Goal: Task Accomplishment & Management: Manage account settings

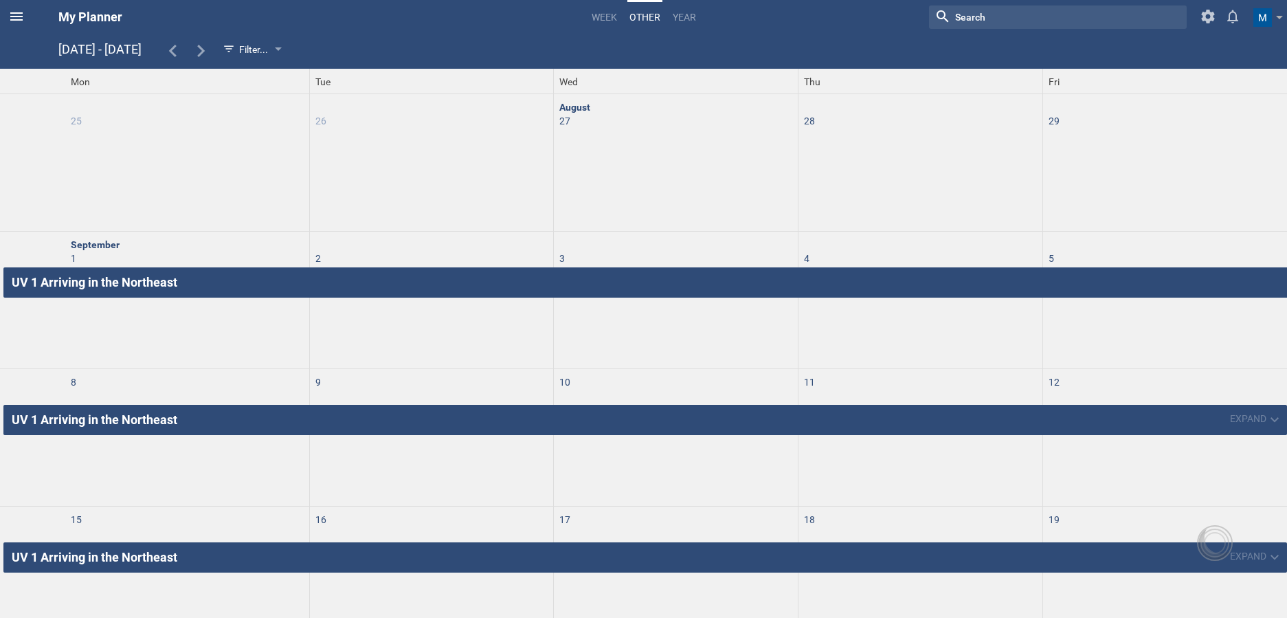
click at [12, 18] on icon at bounding box center [16, 16] width 16 height 16
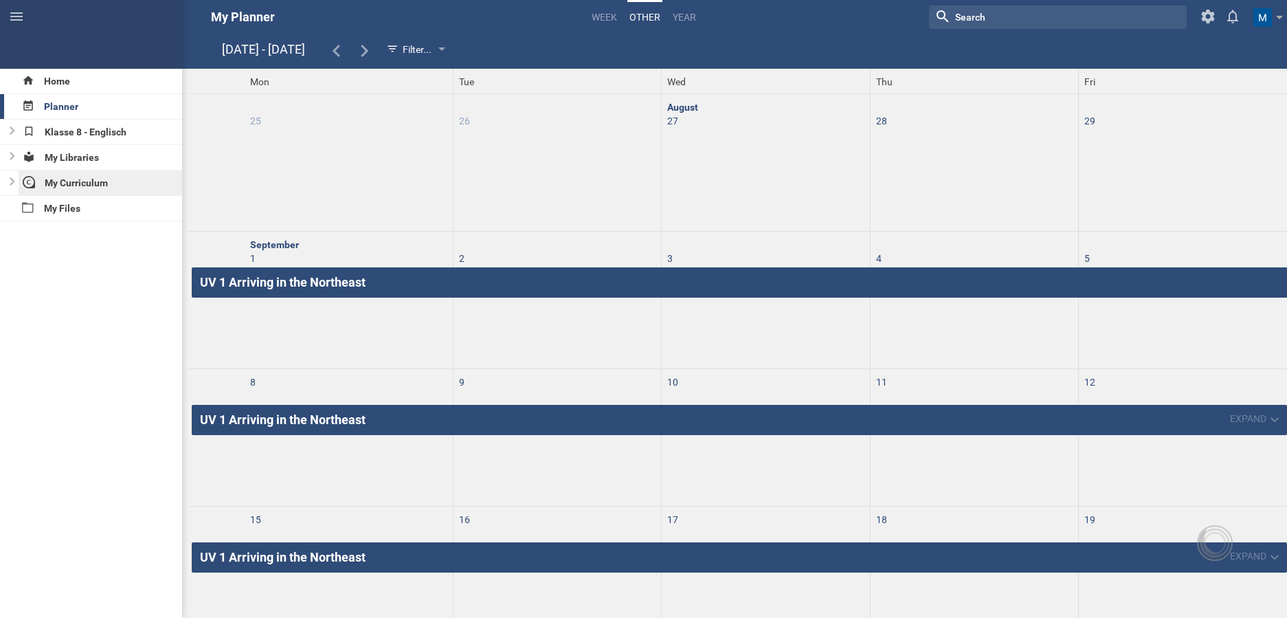
click at [101, 190] on div "My Curriculum" at bounding box center [101, 182] width 164 height 25
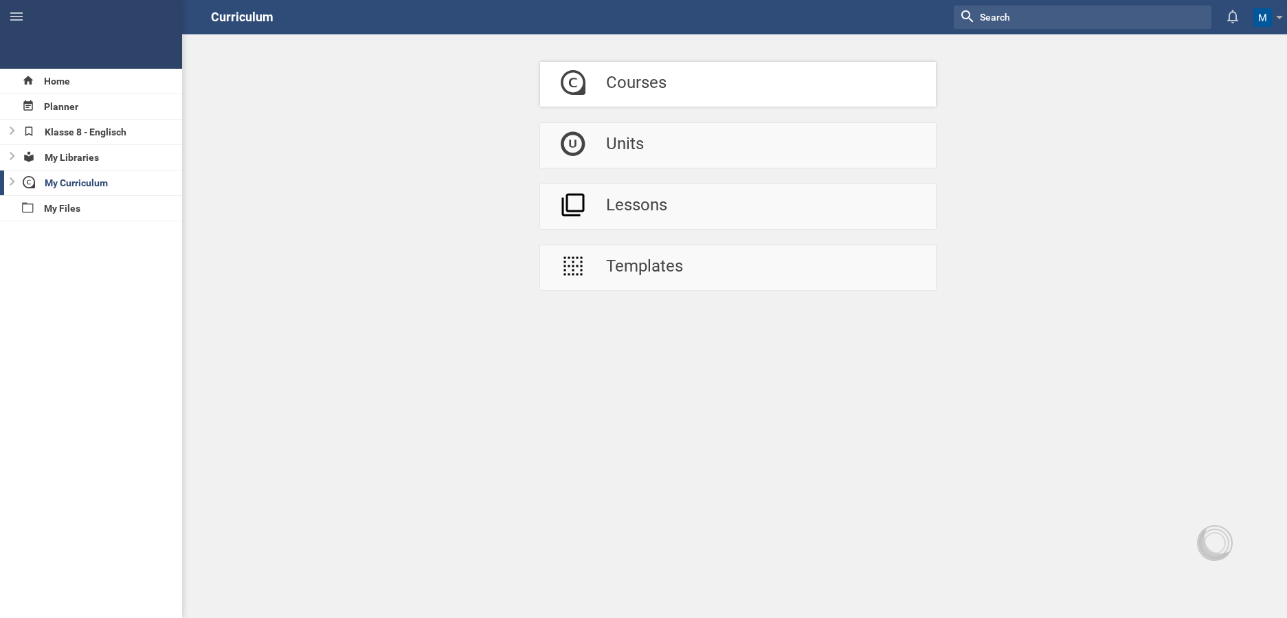
click at [594, 94] on div at bounding box center [573, 84] width 66 height 45
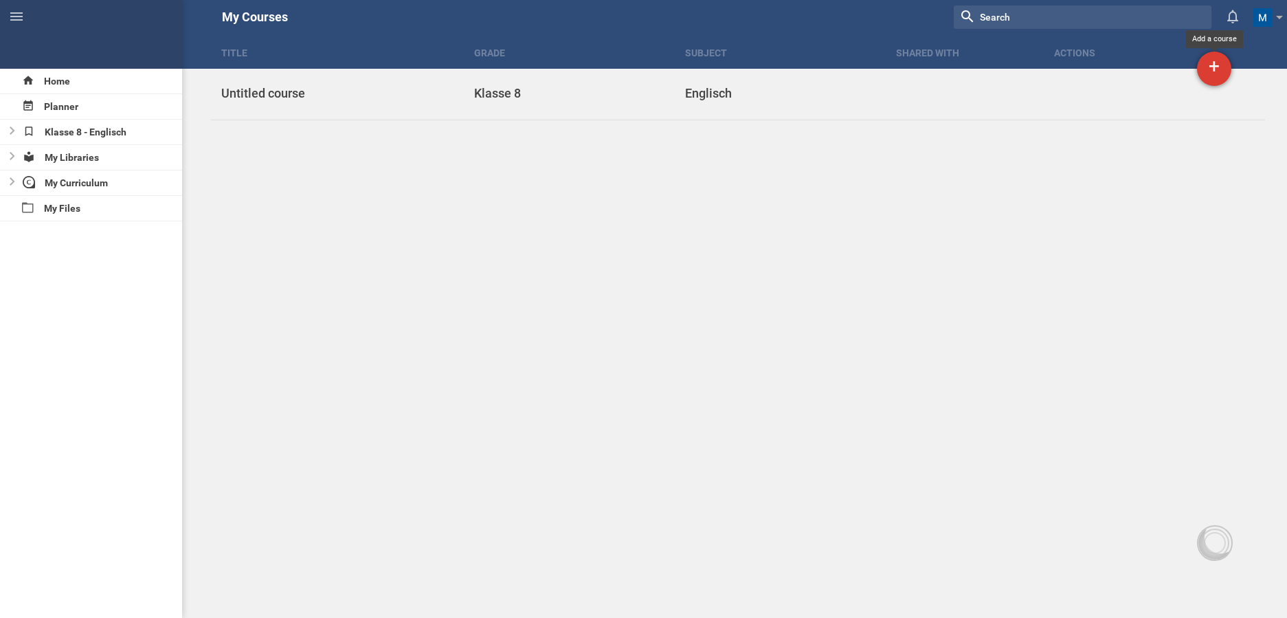
click at [1212, 77] on div "+" at bounding box center [1214, 69] width 34 height 34
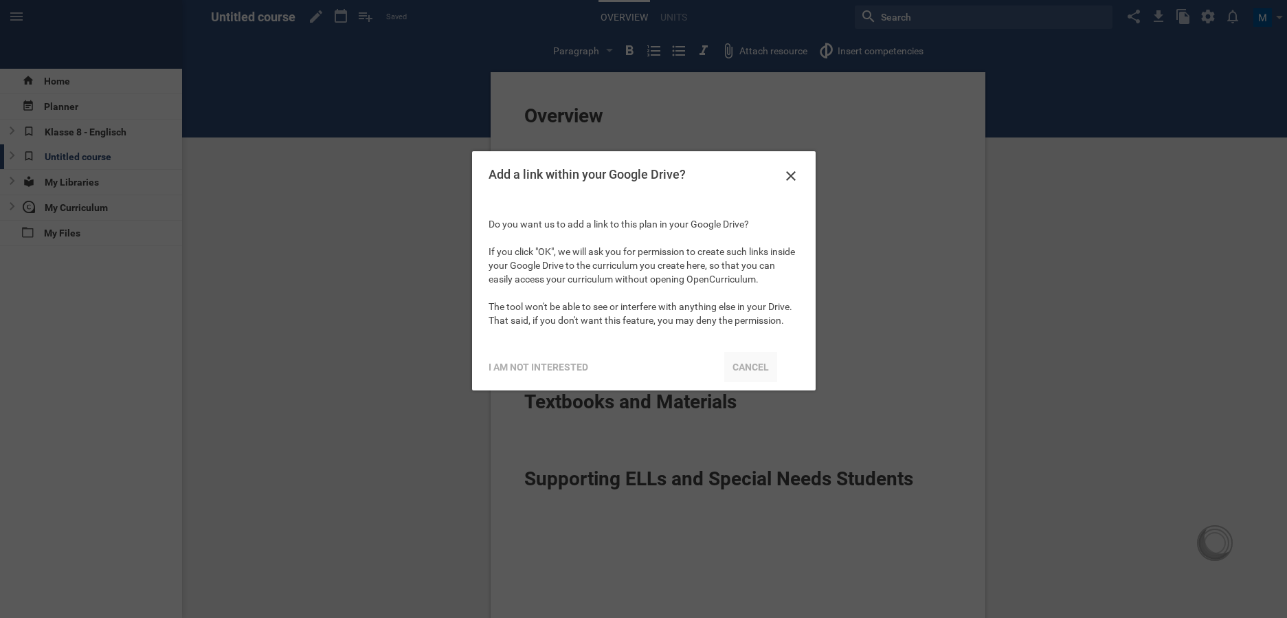
click at [744, 370] on div "Cancel" at bounding box center [750, 367] width 53 height 30
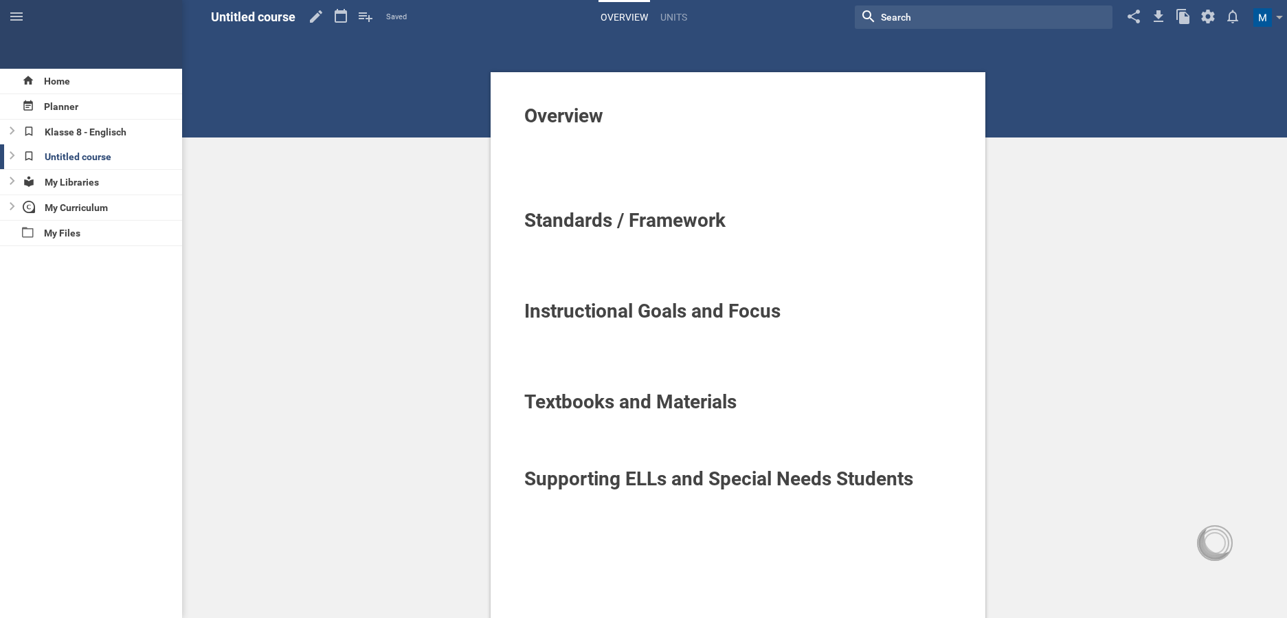
click at [273, 20] on span "Untitled course" at bounding box center [253, 17] width 85 height 14
click at [298, 20] on hgroup "Untitled course Saved My favorites Another library..." at bounding box center [309, 17] width 196 height 34
click at [318, 17] on icon at bounding box center [316, 16] width 25 height 33
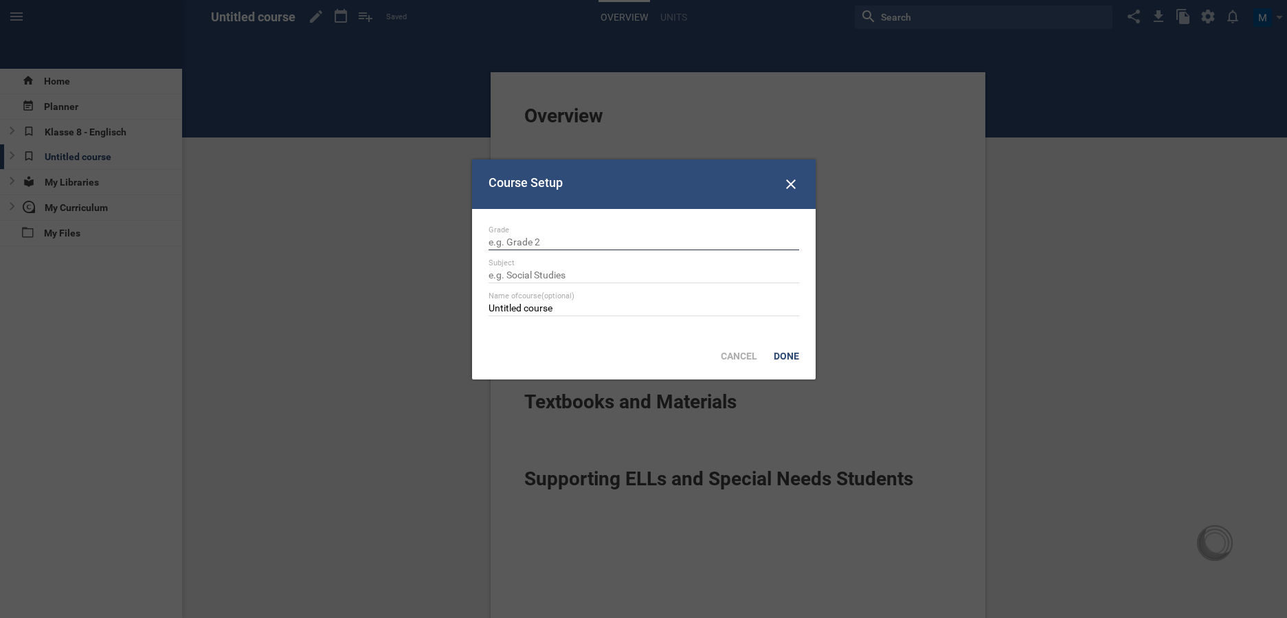
click at [527, 237] on input "text" at bounding box center [644, 243] width 311 height 14
type input "Klasse 8"
click at [554, 274] on input "text" at bounding box center [644, 276] width 311 height 14
type input "Biologie"
click at [785, 351] on div "Done" at bounding box center [787, 356] width 42 height 30
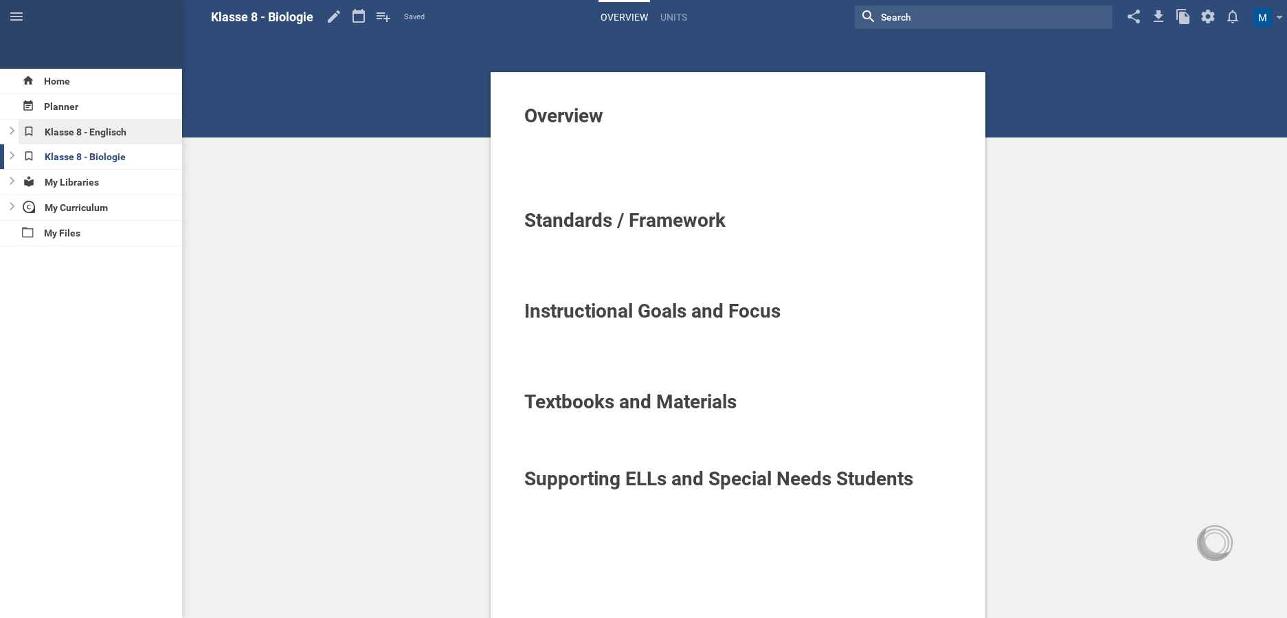
click at [73, 142] on div "Klasse 8 - Englisch" at bounding box center [101, 132] width 164 height 25
click at [113, 155] on div "Klasse 8 - Biologie" at bounding box center [101, 156] width 164 height 25
click at [113, 122] on div "Klasse 8 - Englisch" at bounding box center [101, 132] width 164 height 25
click at [682, 16] on link "Units" at bounding box center [673, 17] width 31 height 30
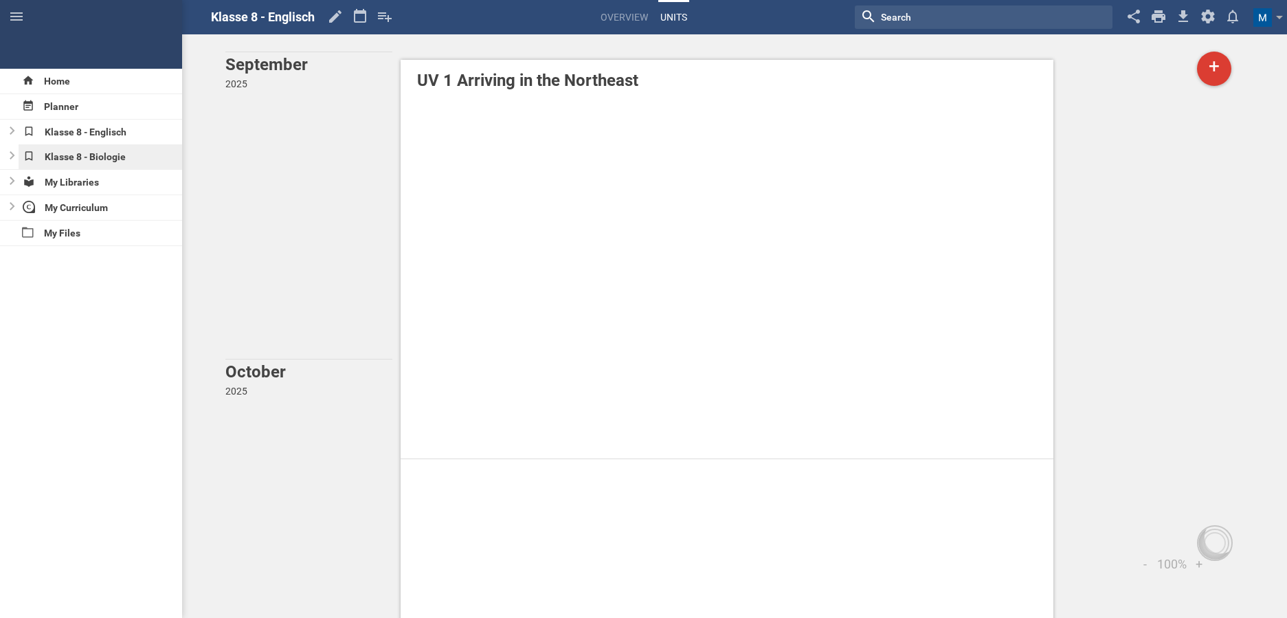
click at [97, 158] on div "Klasse 8 - Biologie" at bounding box center [101, 156] width 164 height 25
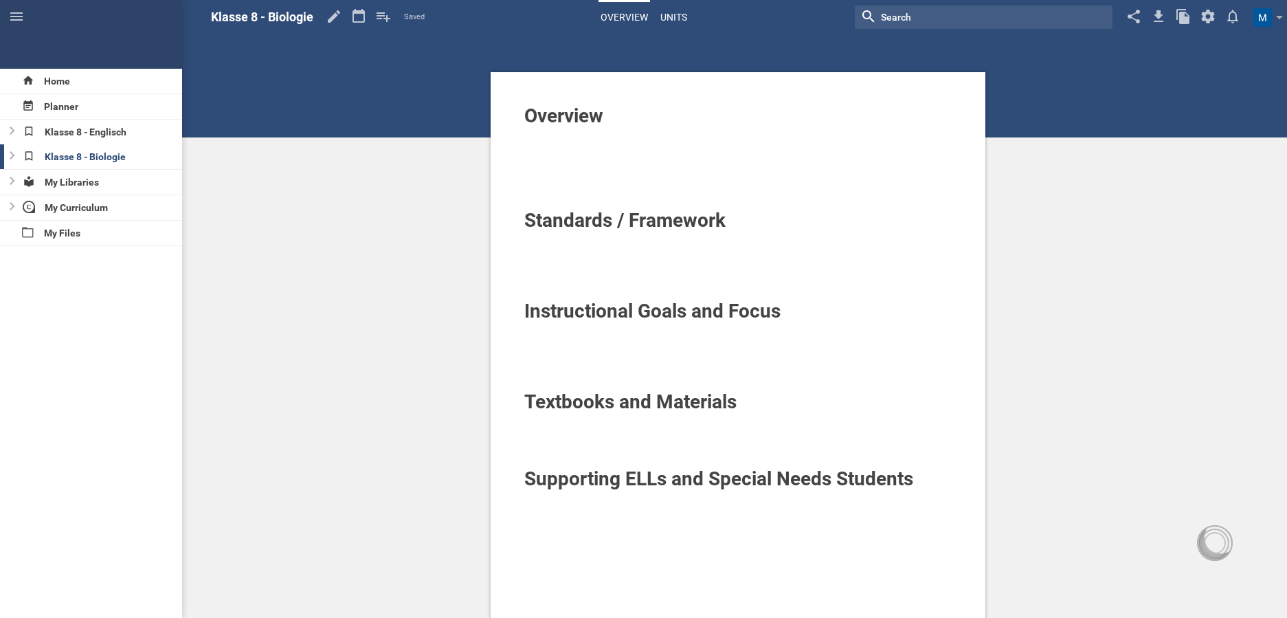
click at [680, 11] on link "Units" at bounding box center [673, 17] width 31 height 30
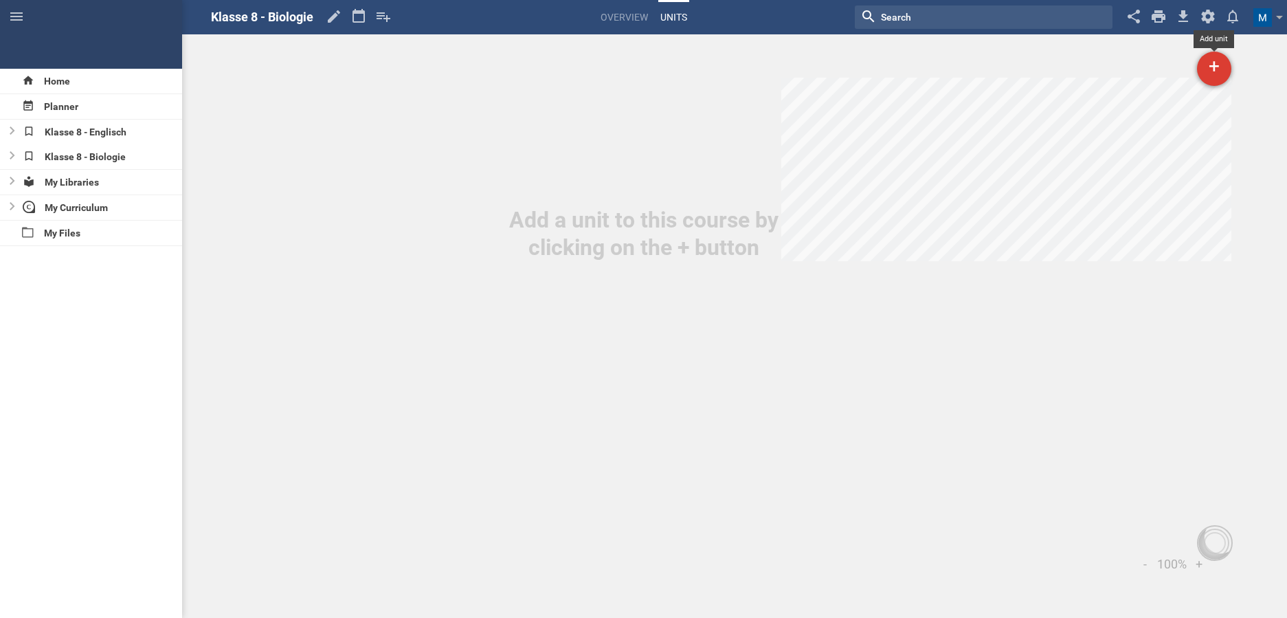
click at [1205, 73] on div "+" at bounding box center [1214, 69] width 34 height 34
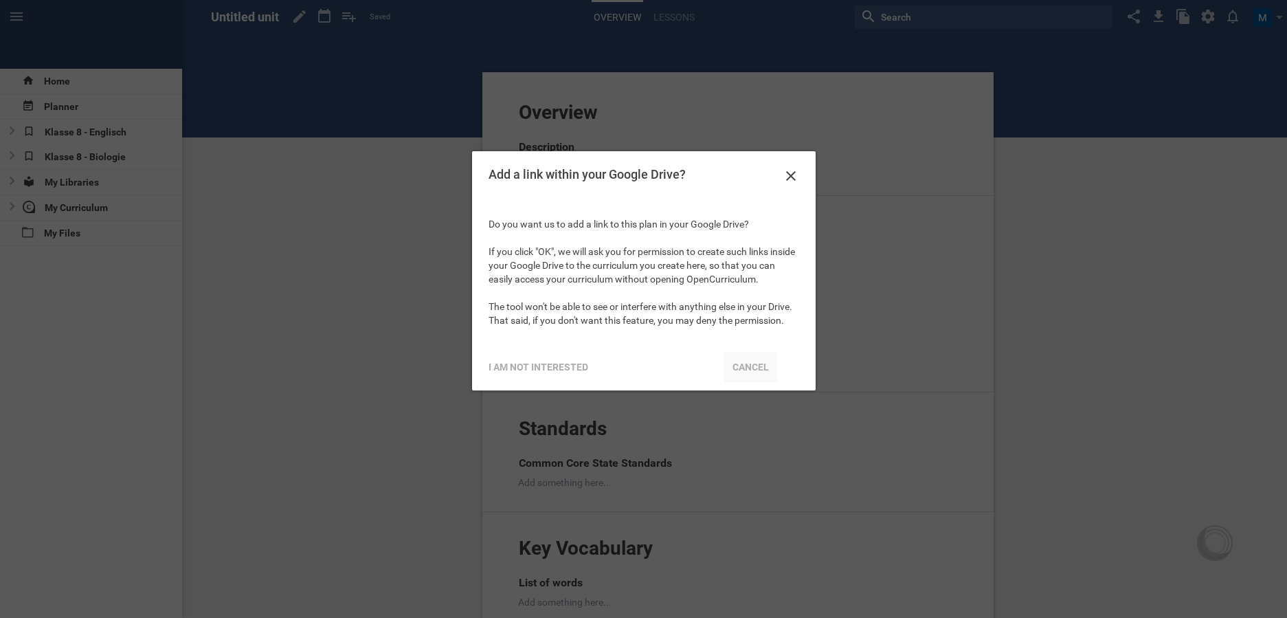
click at [747, 368] on div "Cancel" at bounding box center [750, 367] width 53 height 30
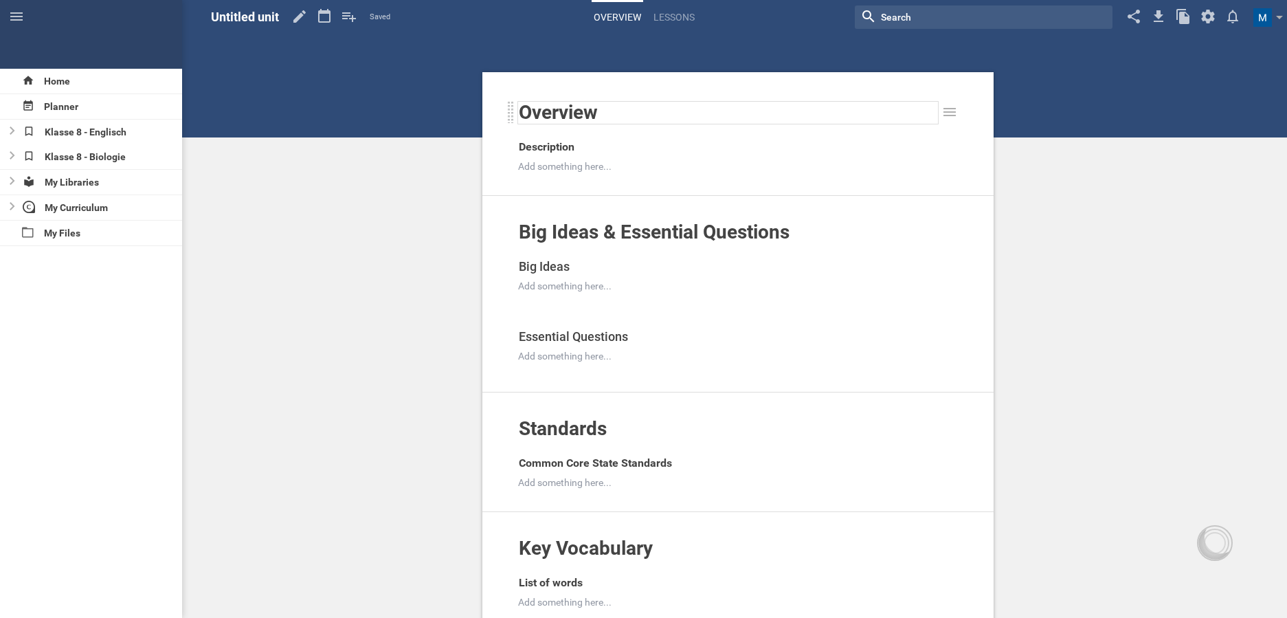
click at [603, 118] on div "Overview" at bounding box center [728, 113] width 419 height 22
click at [286, 10] on hgroup "Untitled unit Saved My favorites Another library..." at bounding box center [300, 17] width 179 height 34
click at [302, 16] on icon at bounding box center [299, 16] width 12 height 12
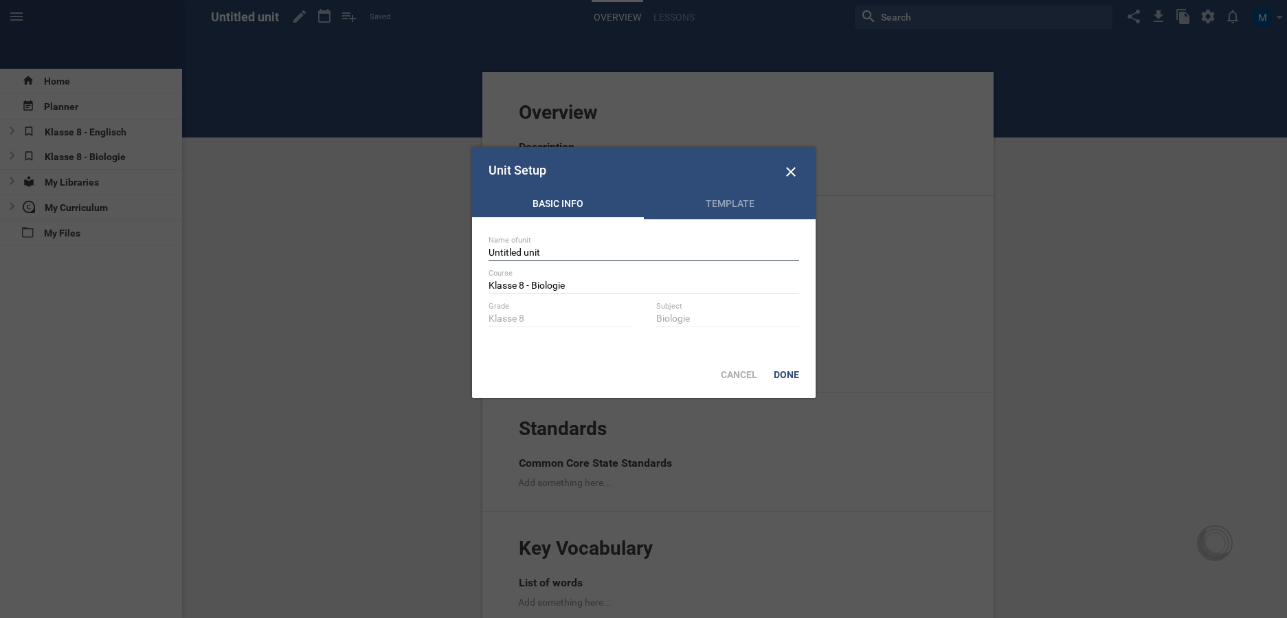
drag, startPoint x: 555, startPoint y: 250, endPoint x: 408, endPoint y: 249, distance: 146.4
type input "UV 1 Ökosystem Wald"
click at [791, 368] on div "Done" at bounding box center [787, 374] width 42 height 30
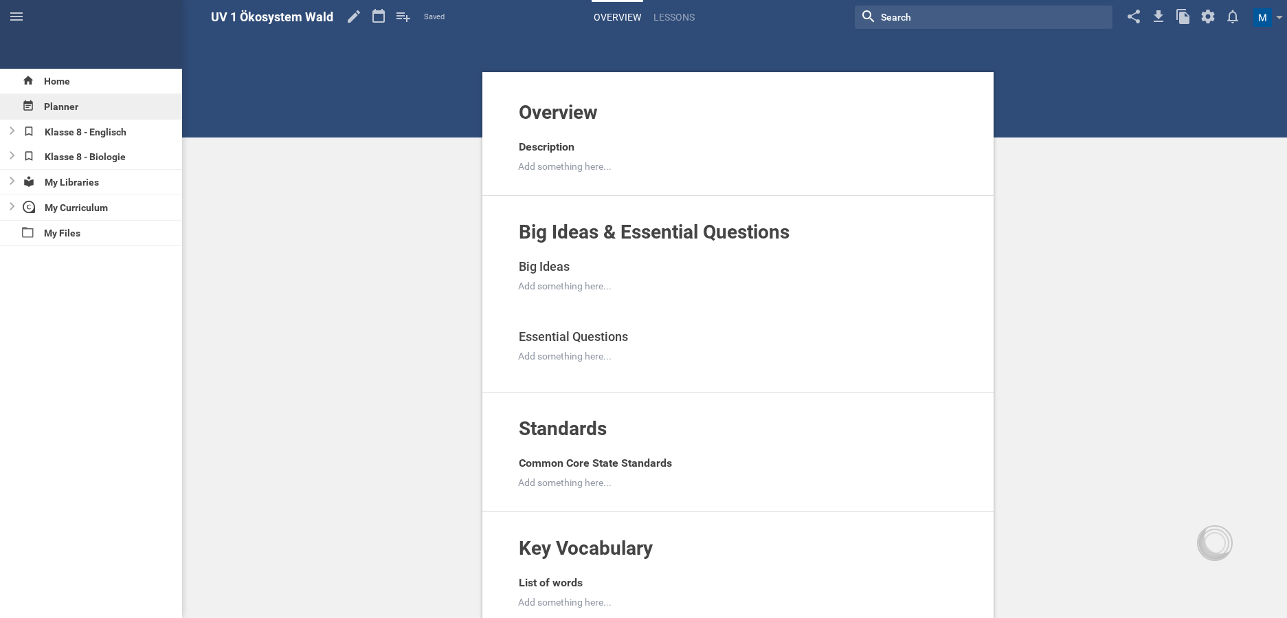
click at [71, 98] on div "Planner" at bounding box center [91, 106] width 182 height 25
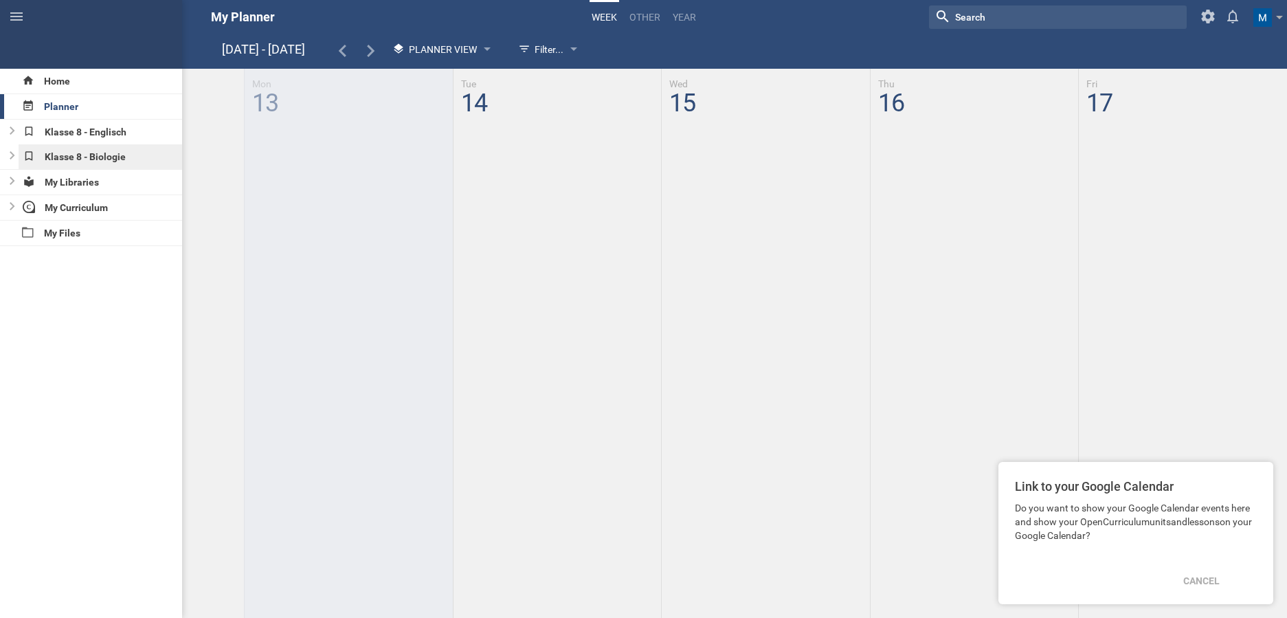
click at [90, 157] on div "Klasse 8 - Biologie" at bounding box center [101, 156] width 164 height 25
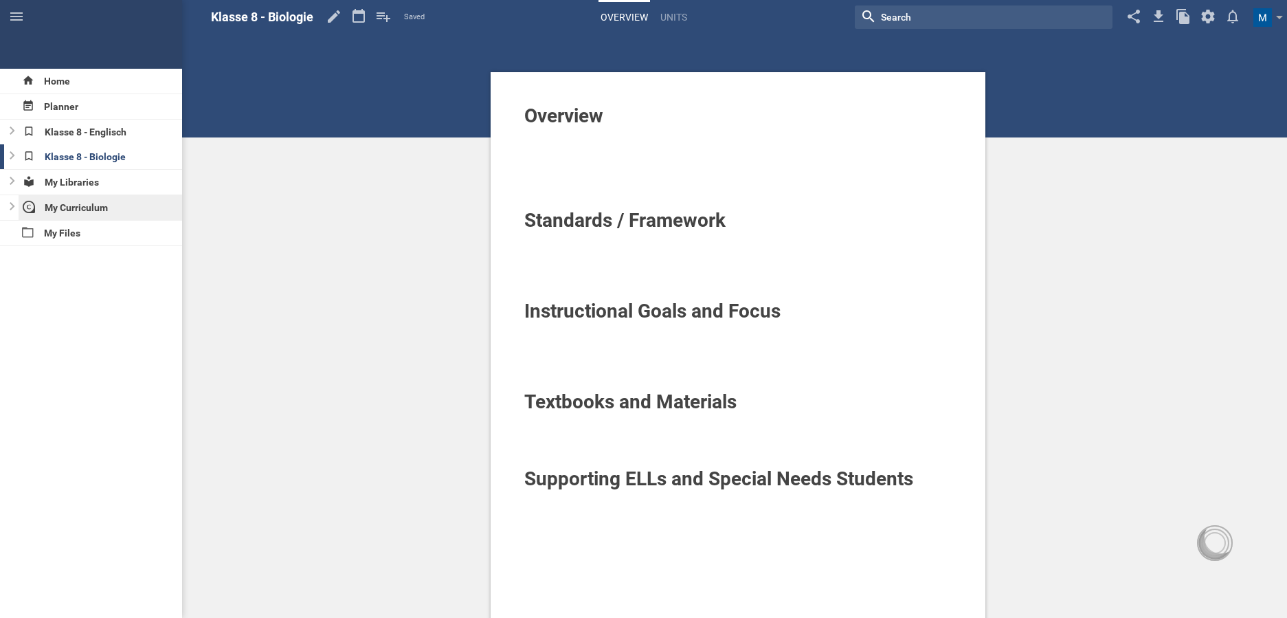
click at [91, 207] on div "My Curriculum" at bounding box center [101, 207] width 164 height 25
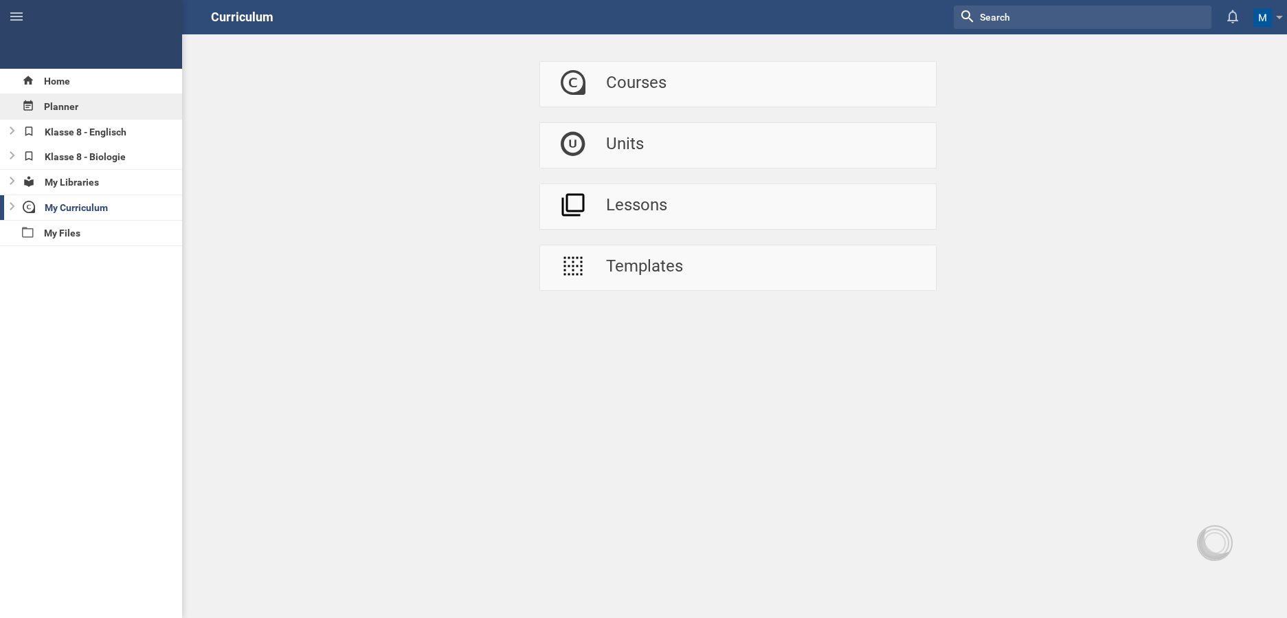
click at [117, 111] on div "Planner" at bounding box center [91, 106] width 182 height 25
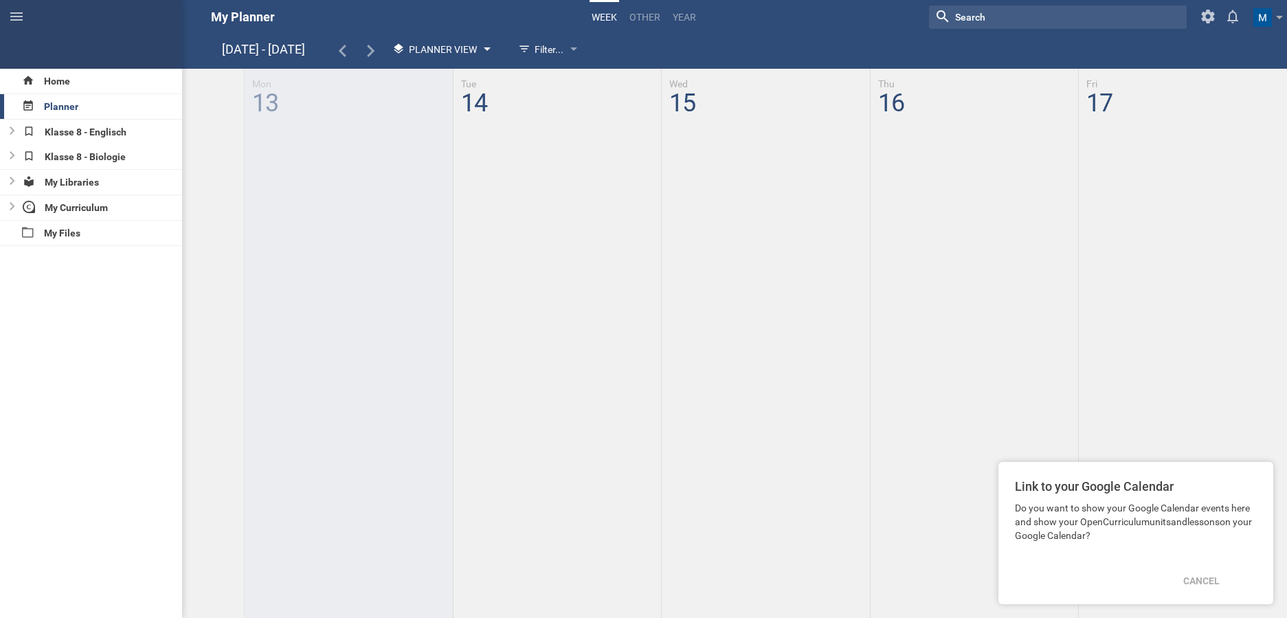
click at [421, 49] on span "Planner View" at bounding box center [443, 49] width 68 height 11
click at [544, 48] on div "Filter..." at bounding box center [540, 49] width 45 height 16
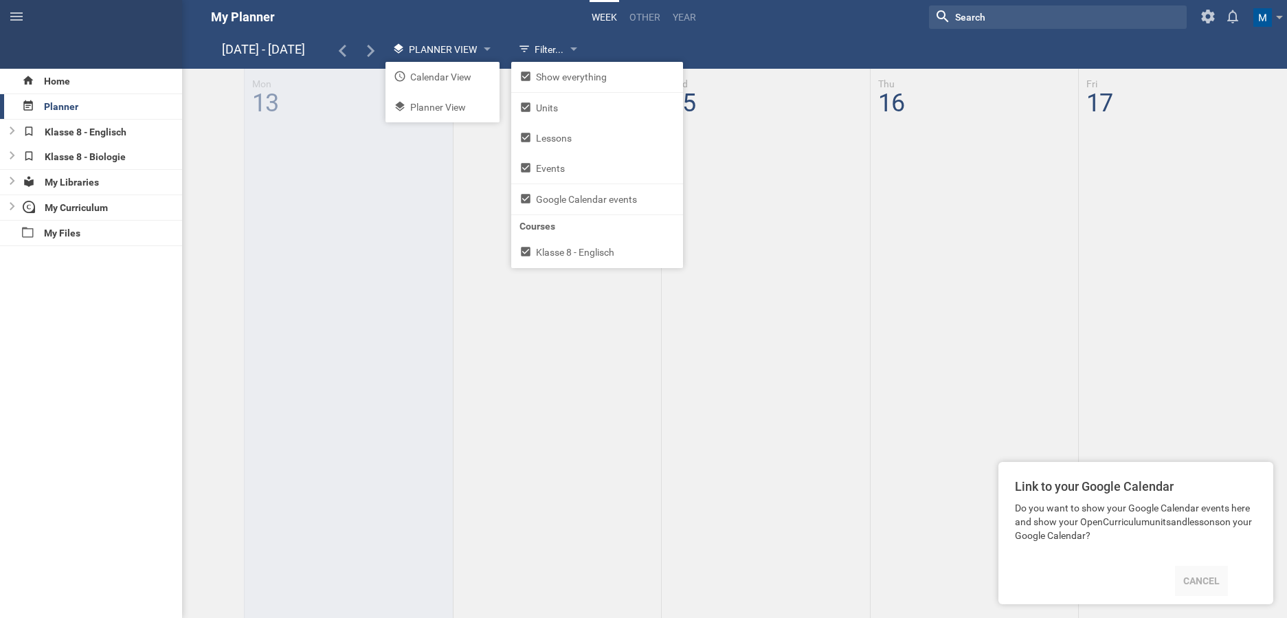
click at [1216, 579] on div "Cancel" at bounding box center [1201, 581] width 53 height 30
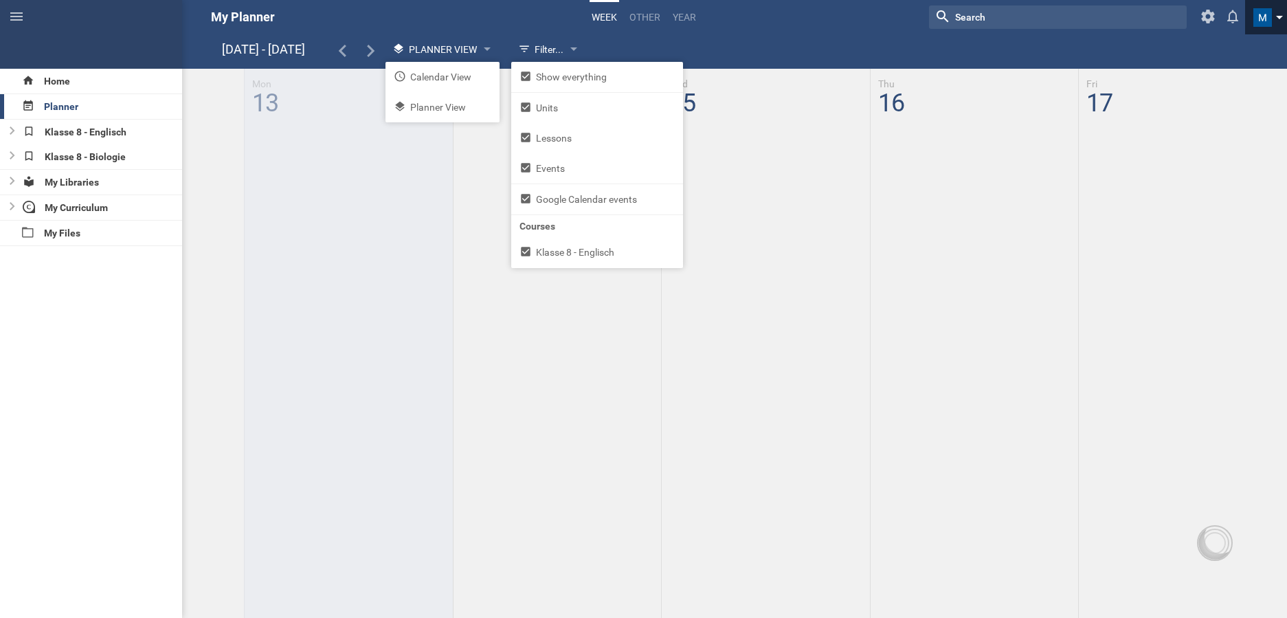
click at [1280, 15] on link at bounding box center [1271, 17] width 34 height 34
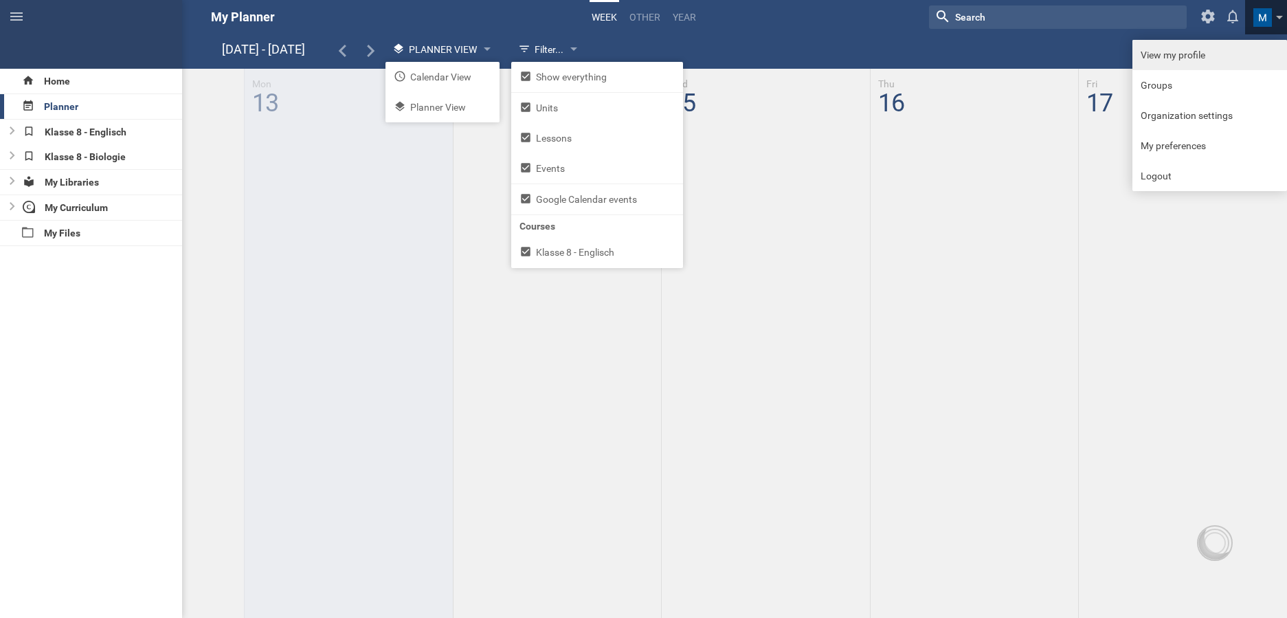
click at [1236, 50] on link "View my profile" at bounding box center [1210, 55] width 155 height 30
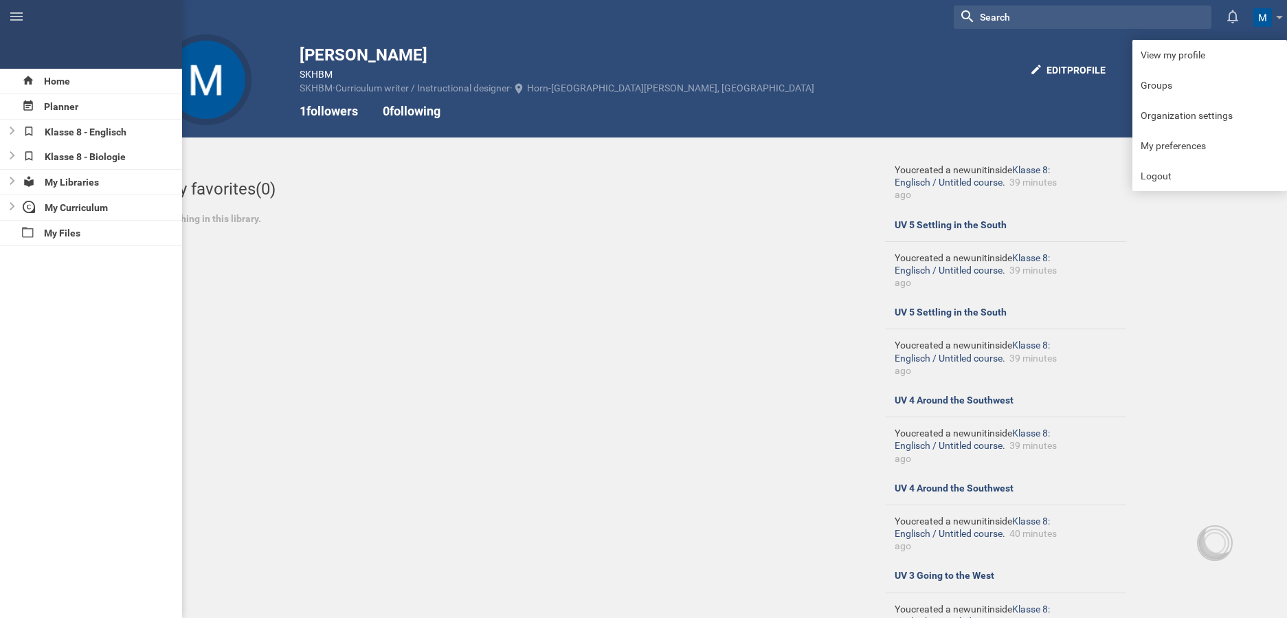
click at [126, 57] on div at bounding box center [91, 34] width 182 height 69
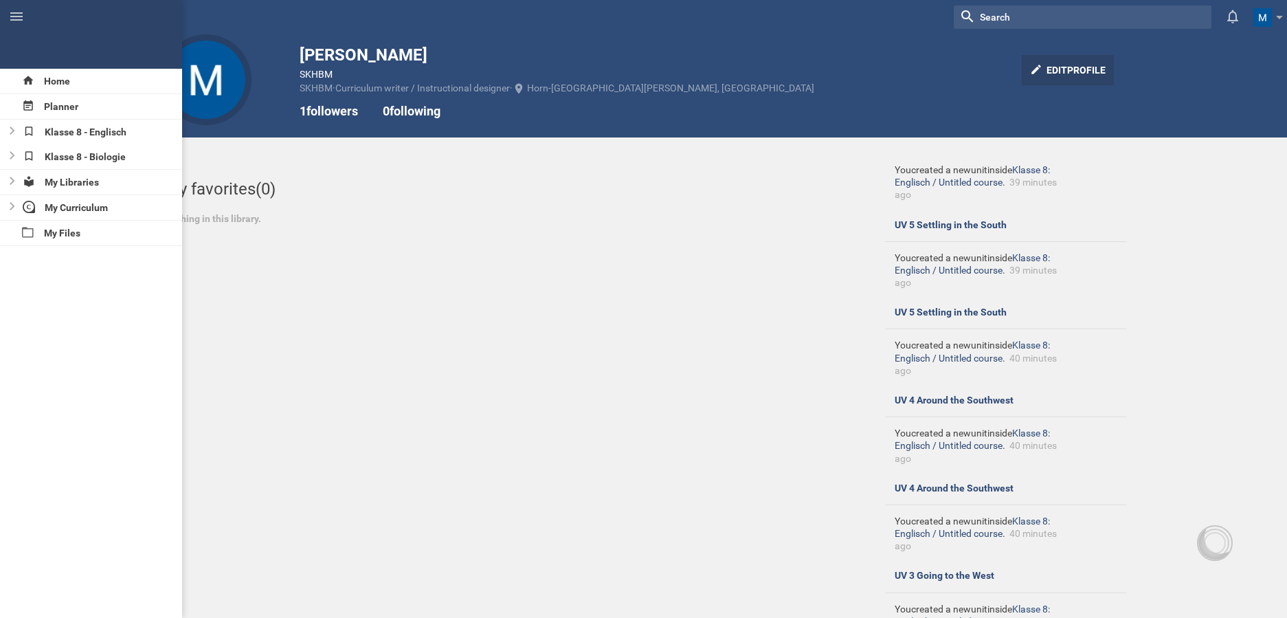
click at [1067, 72] on div "Edit profile" at bounding box center [1068, 70] width 92 height 30
click at [1067, 73] on div "Close edit profile" at bounding box center [1052, 70] width 124 height 30
click at [1267, 15] on span at bounding box center [1263, 17] width 19 height 19
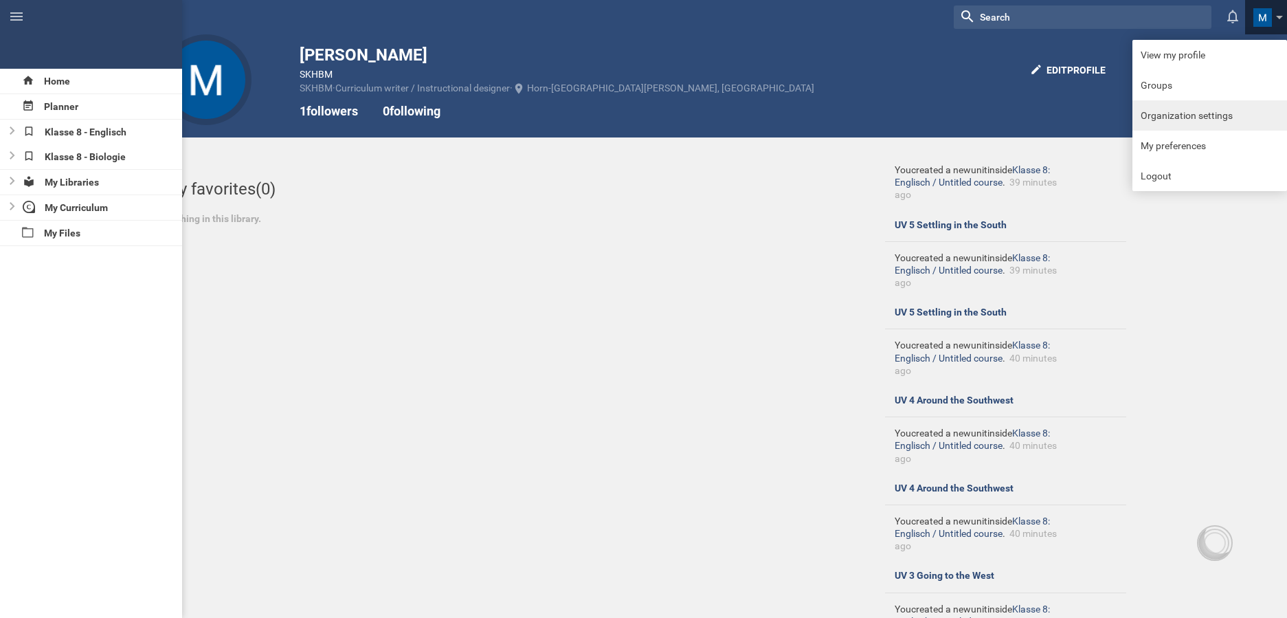
click at [1233, 123] on link "Organization settings" at bounding box center [1210, 115] width 155 height 30
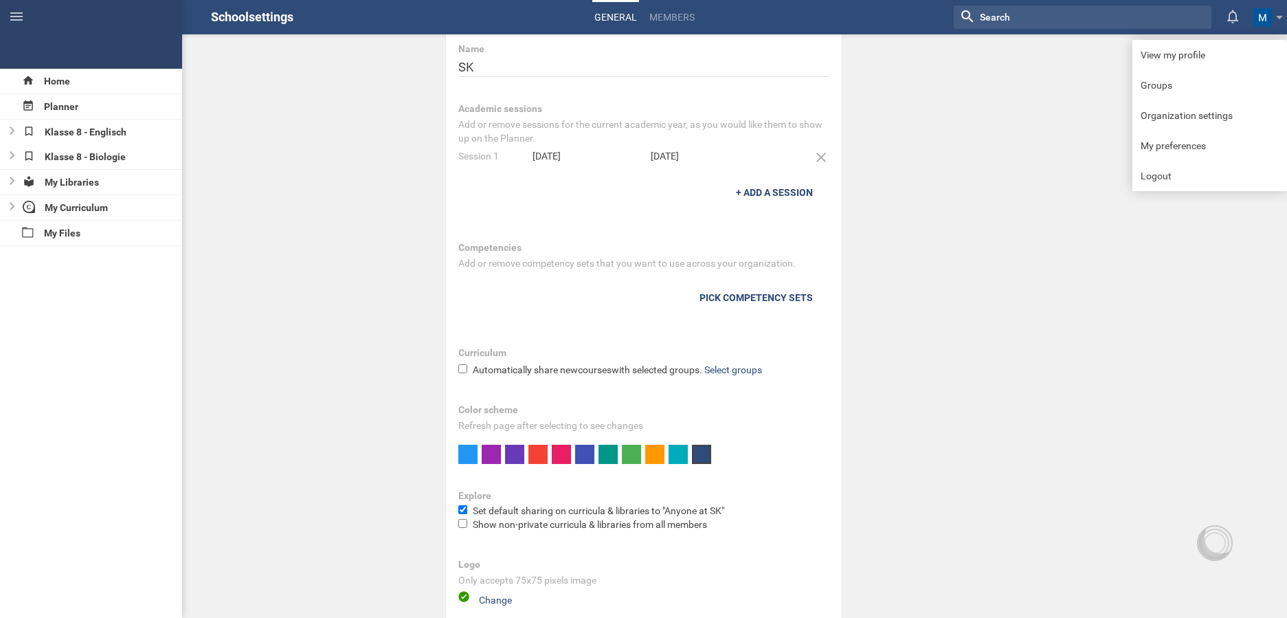
scroll to position [32, 0]
click at [994, 193] on div "Home Planner Klasse 8 - Englisch Klasse 8 - Biologie My Libraries My Curriculum…" at bounding box center [643, 277] width 1287 height 618
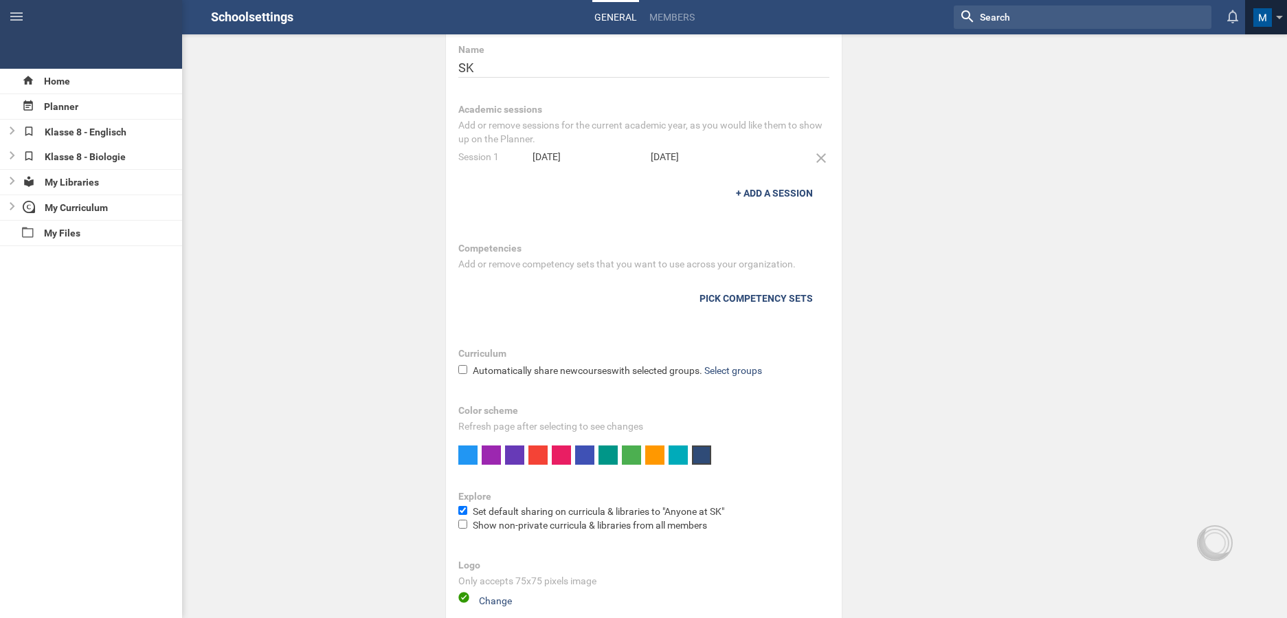
click at [1249, 23] on span "View my profile Groups Organization settings My preferences Logout" at bounding box center [1266, 17] width 42 height 34
click at [1224, 20] on icon at bounding box center [1233, 16] width 25 height 33
click at [1267, 23] on span at bounding box center [1263, 17] width 19 height 19
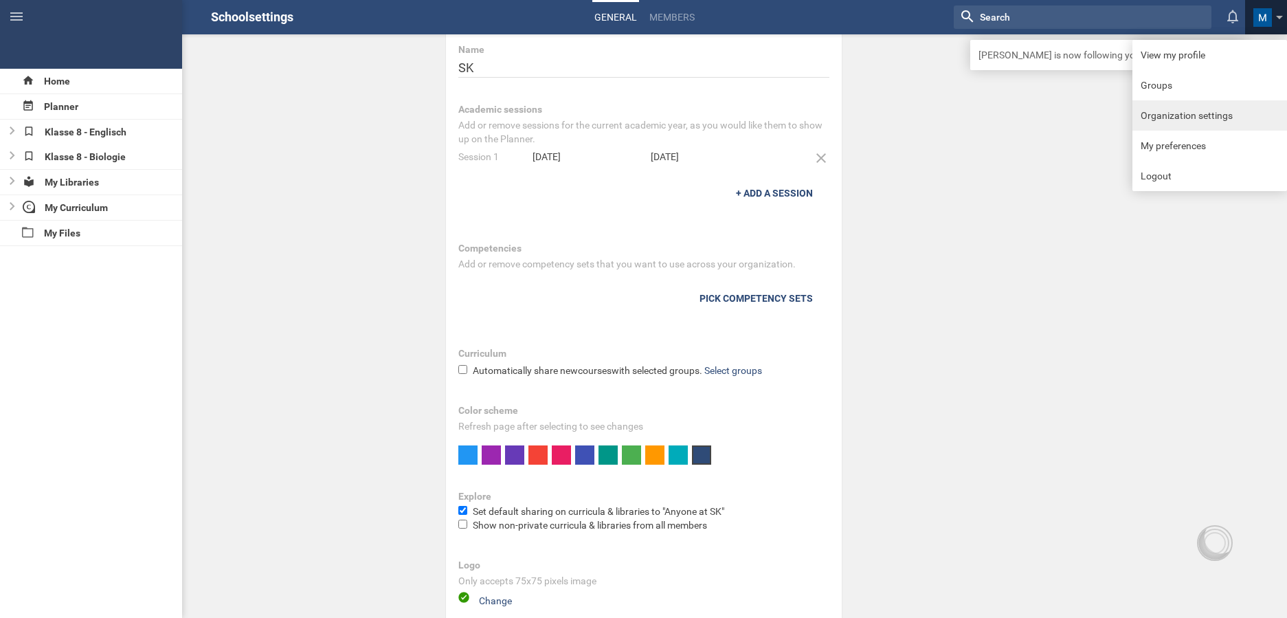
click at [1230, 124] on link "Organization settings" at bounding box center [1210, 115] width 155 height 30
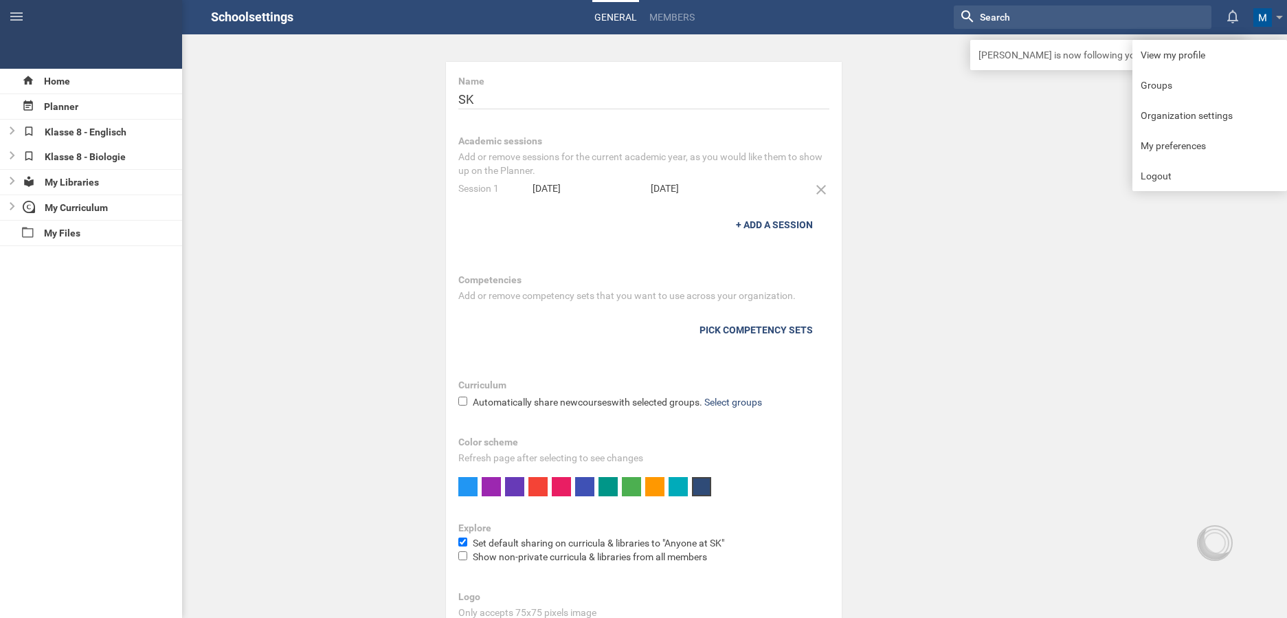
click at [1012, 166] on div "Home Planner Klasse 8 - Englisch Klasse 8 - Biologie My Libraries My Curriculum…" at bounding box center [643, 309] width 1287 height 618
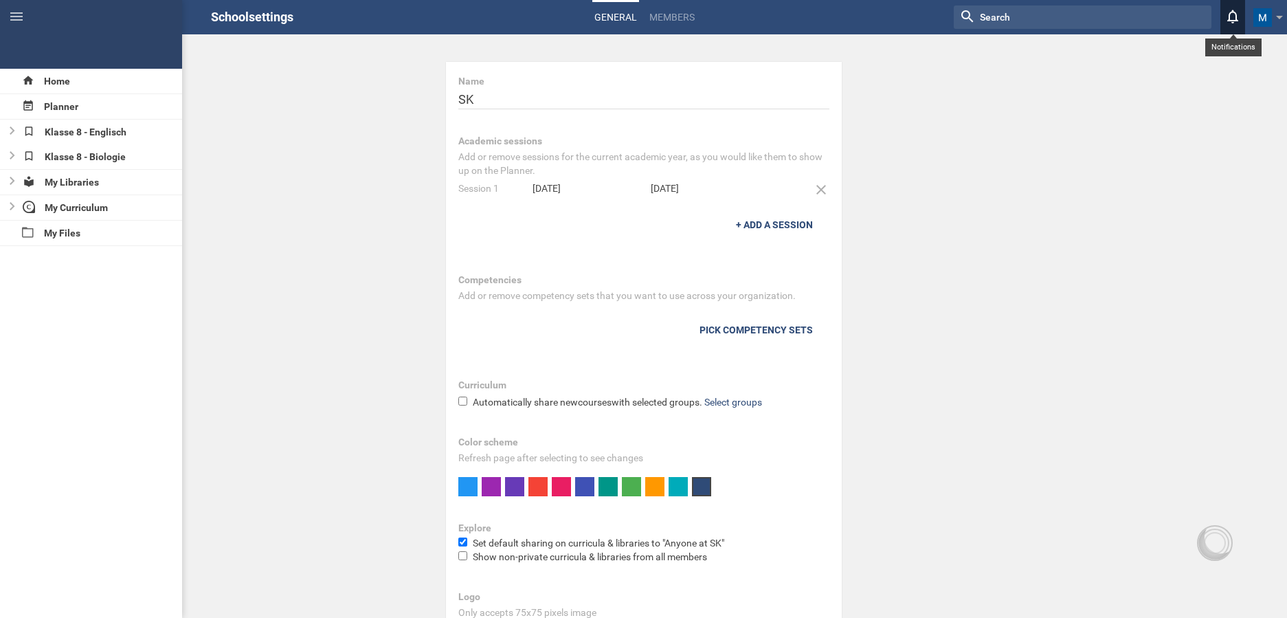
click at [1234, 21] on icon at bounding box center [1232, 17] width 11 height 14
click at [1264, 22] on span at bounding box center [1263, 17] width 19 height 19
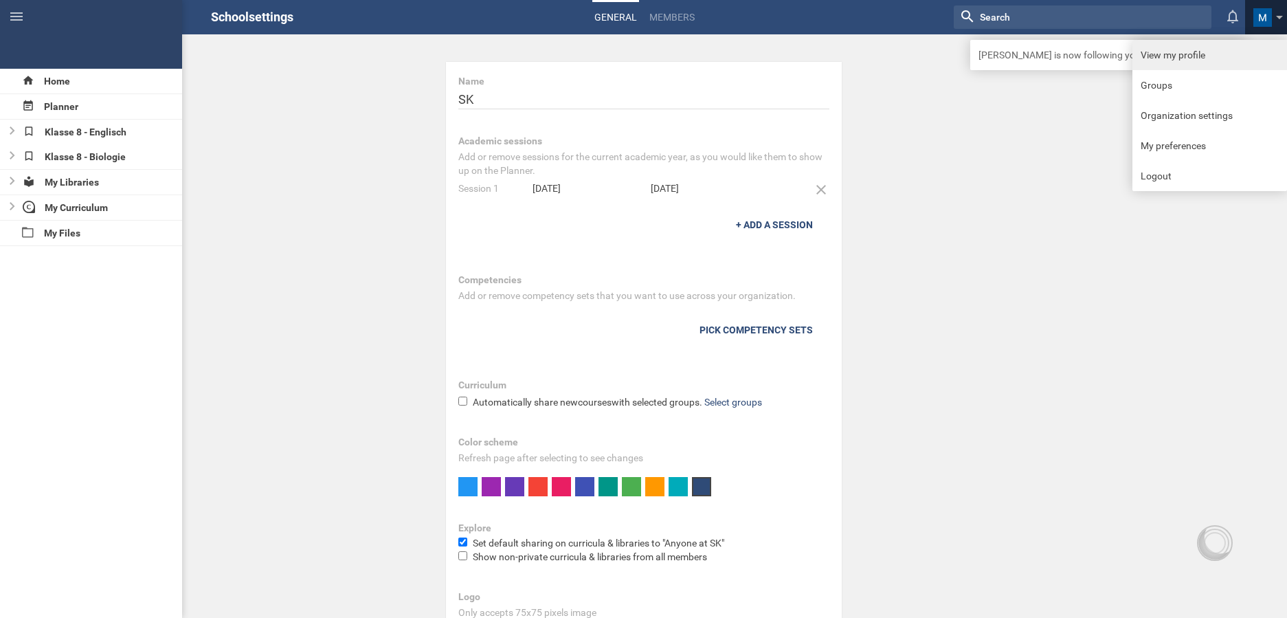
click at [1232, 56] on link "View my profile" at bounding box center [1210, 55] width 155 height 30
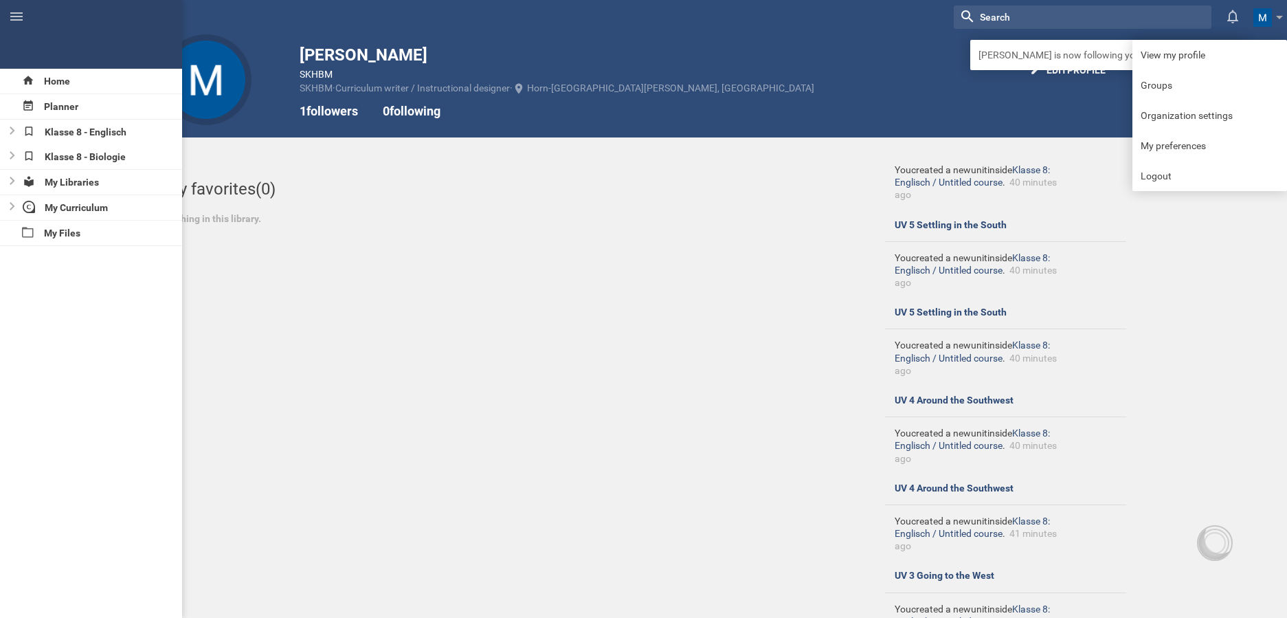
click at [403, 309] on div "Home Planner Klasse 8 - Englisch Klasse 8 - Biologie My Libraries My Curriculum…" at bounding box center [643, 309] width 1287 height 618
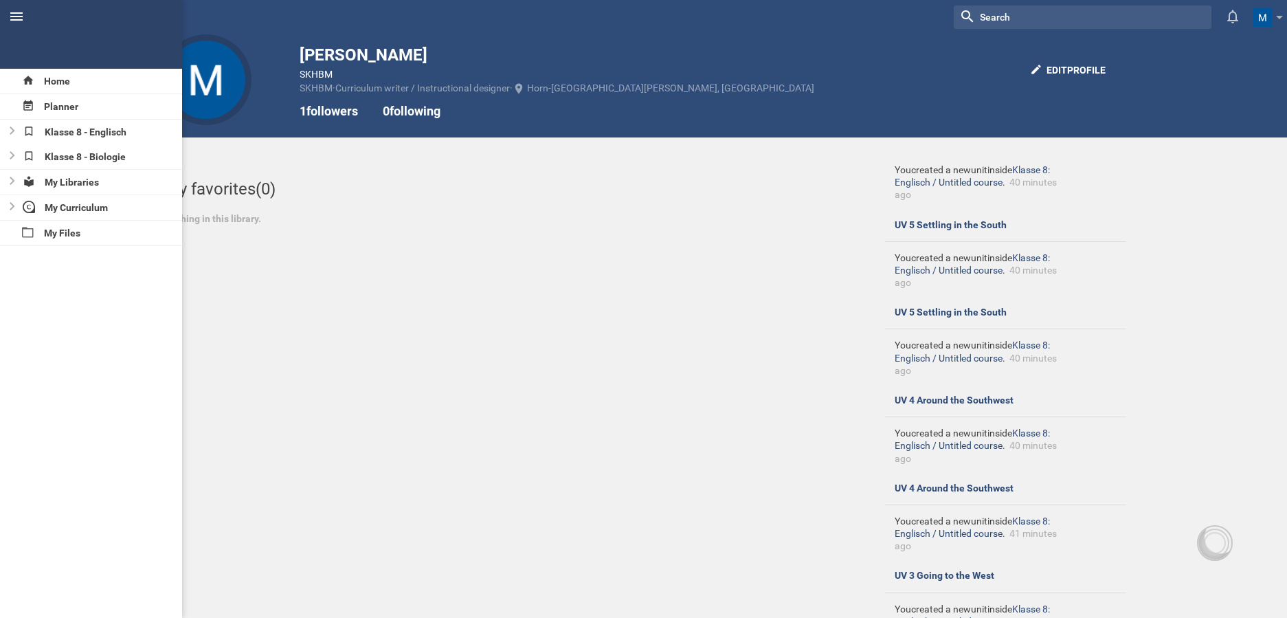
click at [19, 16] on icon at bounding box center [16, 16] width 12 height 8
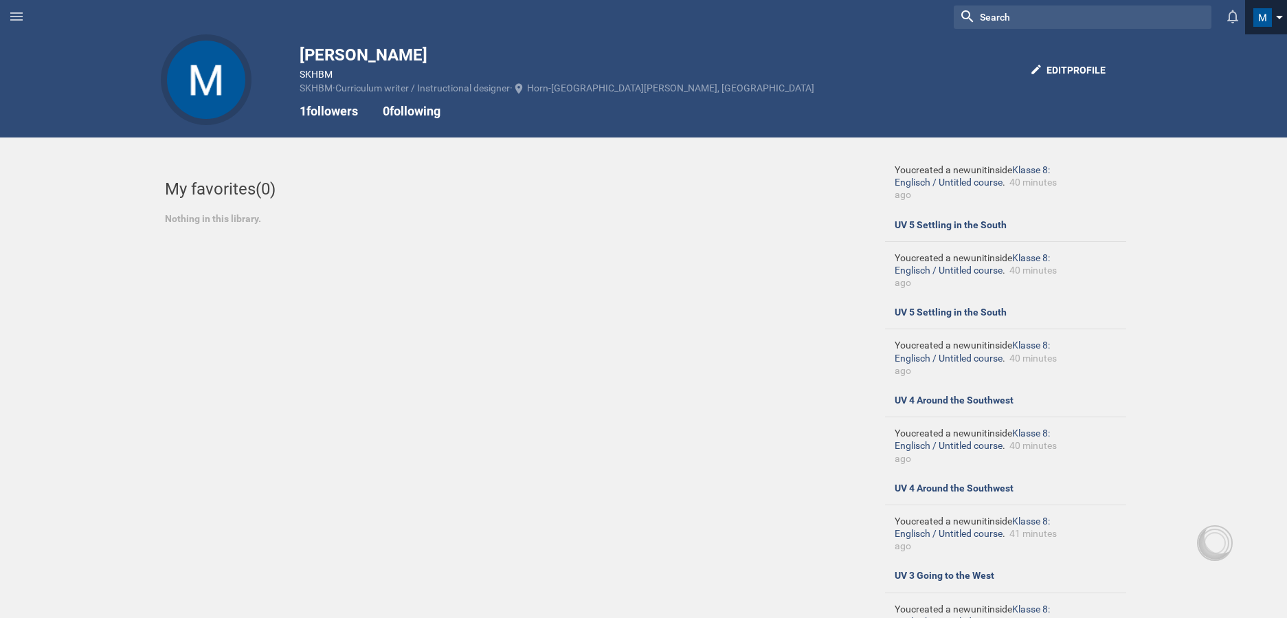
click at [1267, 16] on span at bounding box center [1263, 17] width 19 height 19
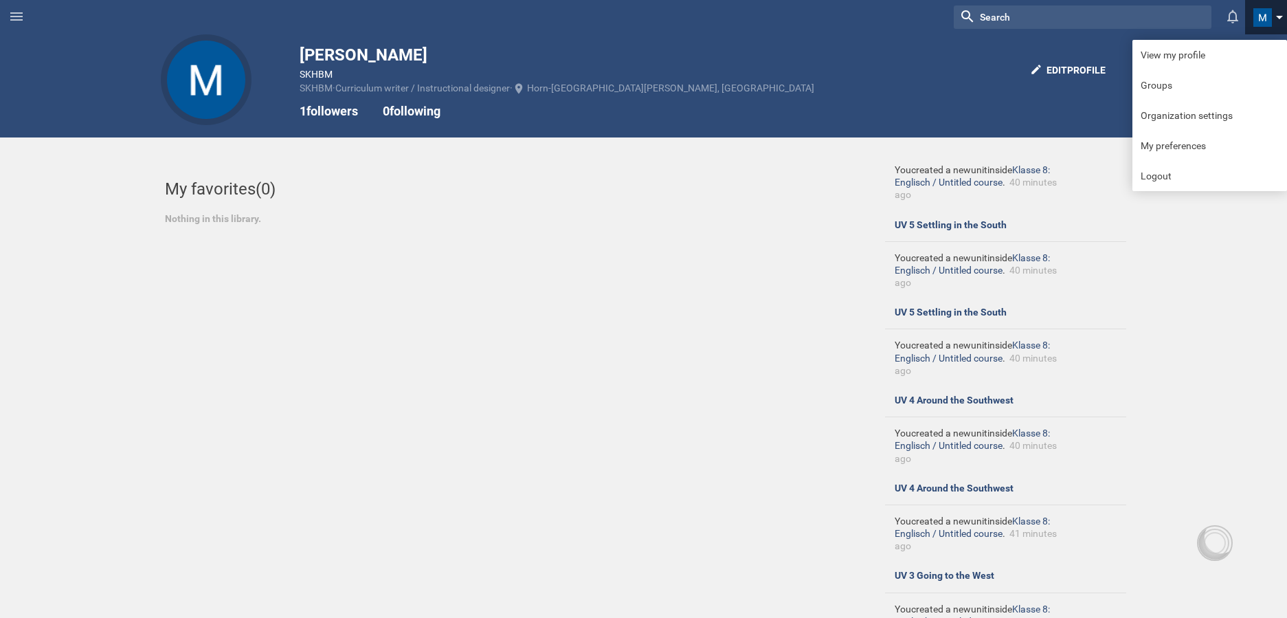
click at [1262, 23] on span at bounding box center [1263, 17] width 19 height 19
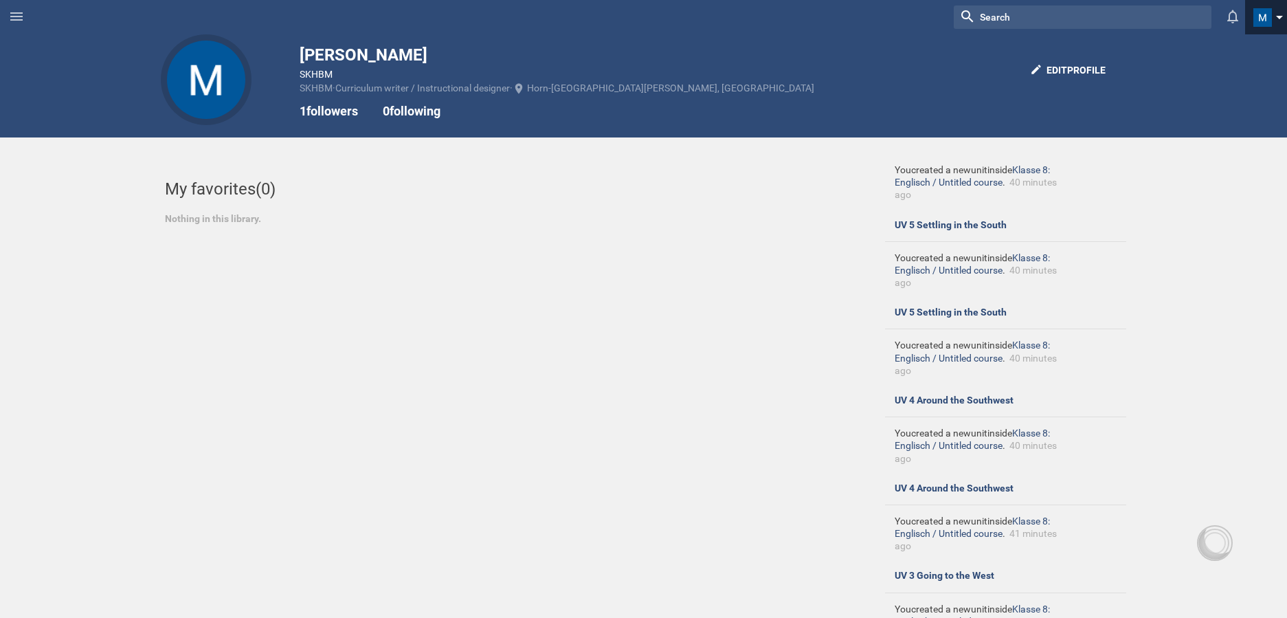
click at [1262, 23] on span at bounding box center [1263, 17] width 19 height 19
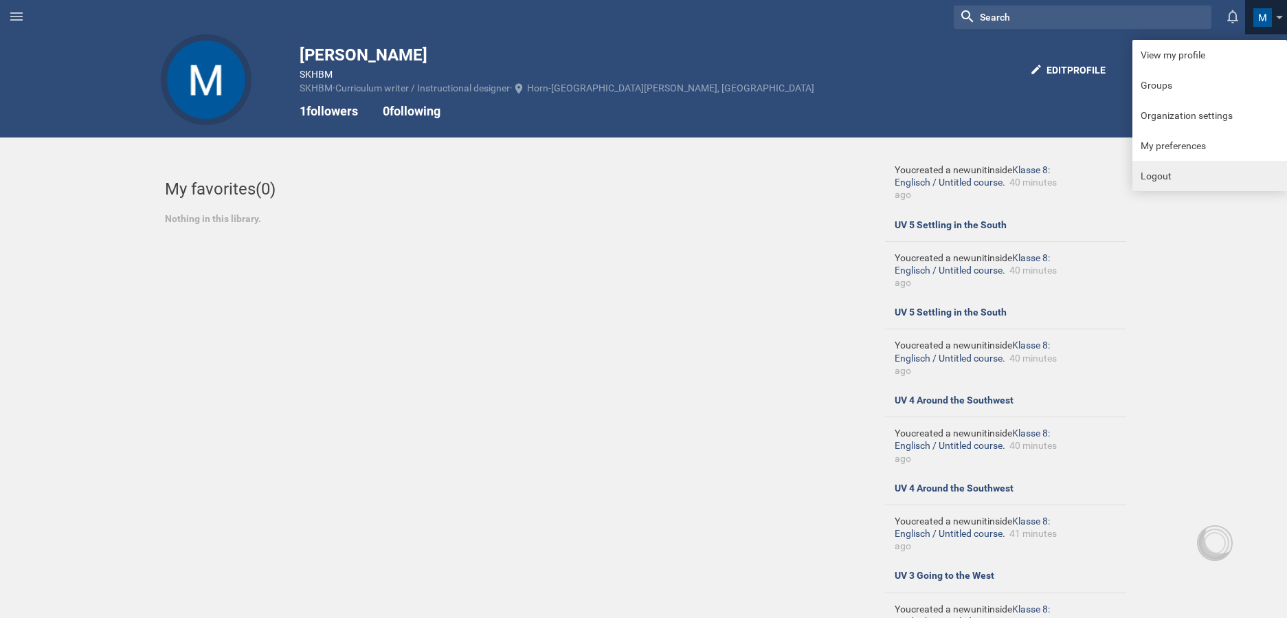
click at [1213, 175] on link "Logout" at bounding box center [1210, 176] width 155 height 30
